Goal: Use online tool/utility: Utilize a website feature to perform a specific function

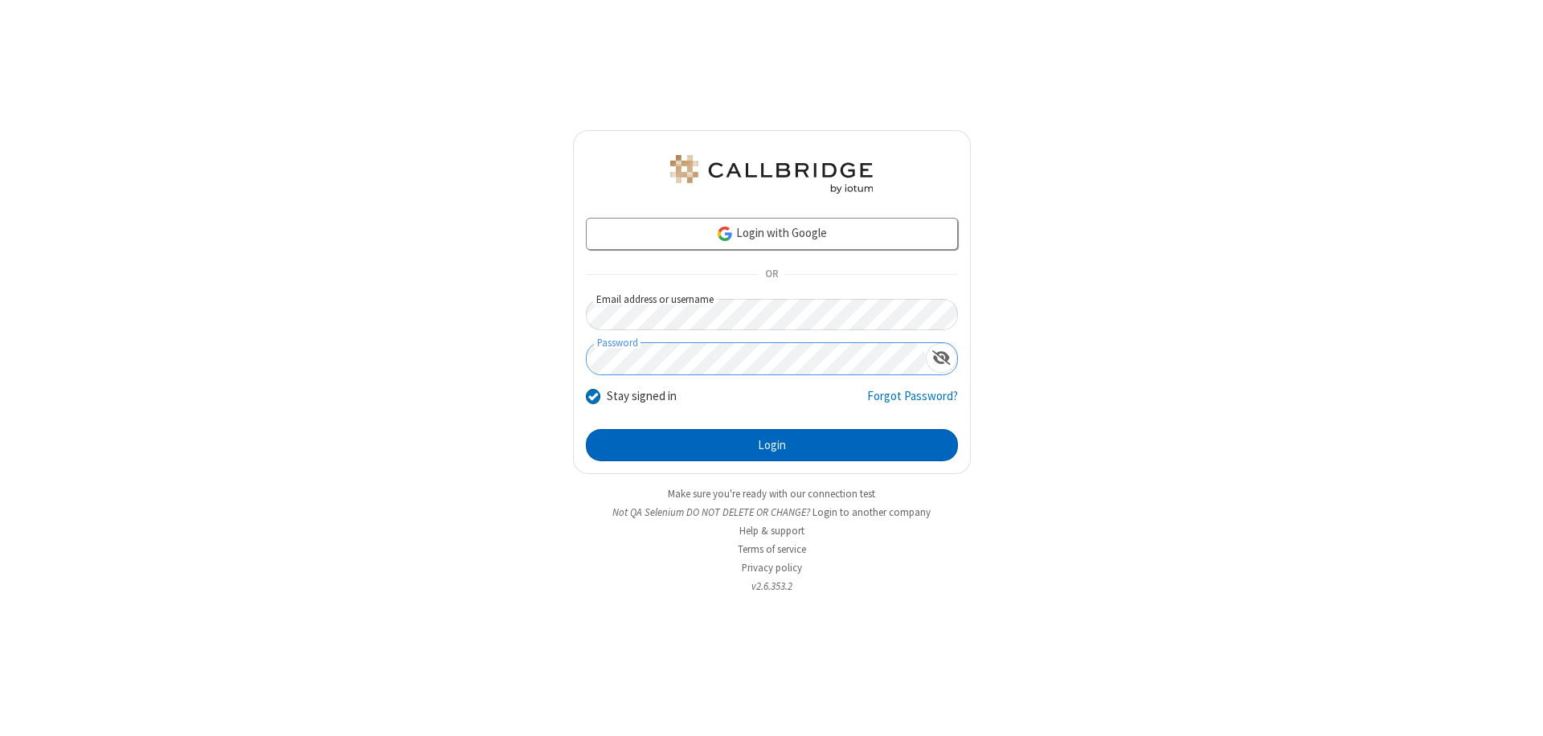
click at [771, 445] on button "Login" at bounding box center [772, 445] width 372 height 32
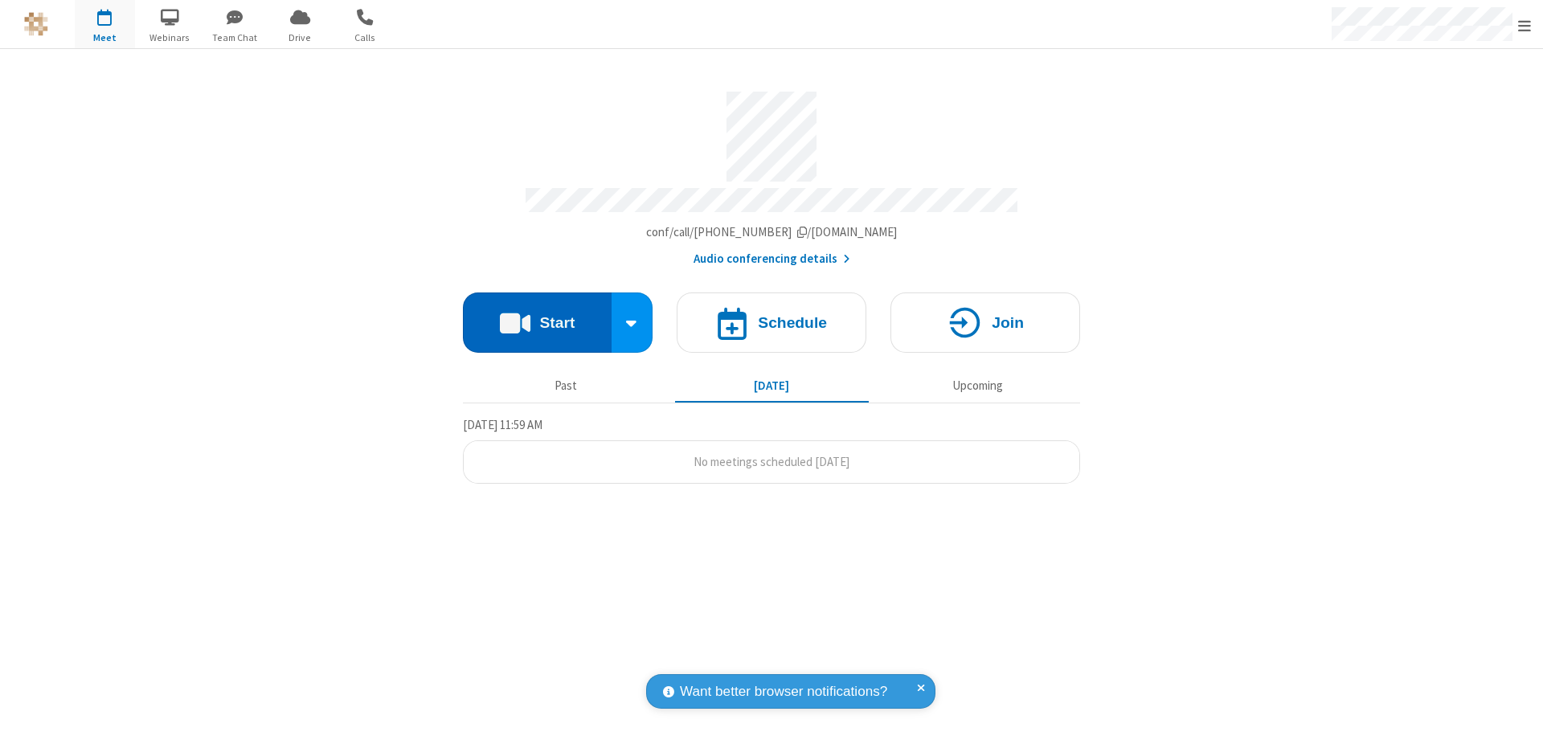
click at [537, 315] on button "Start" at bounding box center [537, 322] width 149 height 60
